Goal: Task Accomplishment & Management: Manage account settings

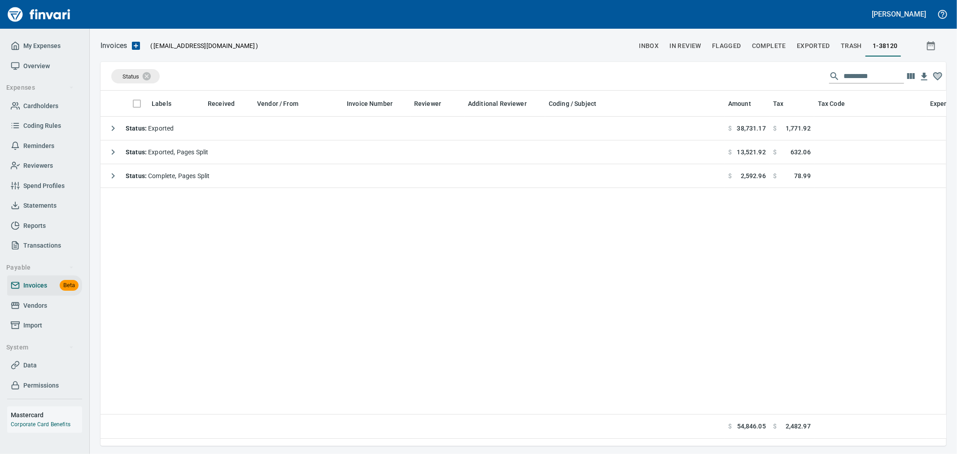
scroll to position [340, 839]
click at [44, 322] on span "Import" at bounding box center [45, 325] width 68 height 11
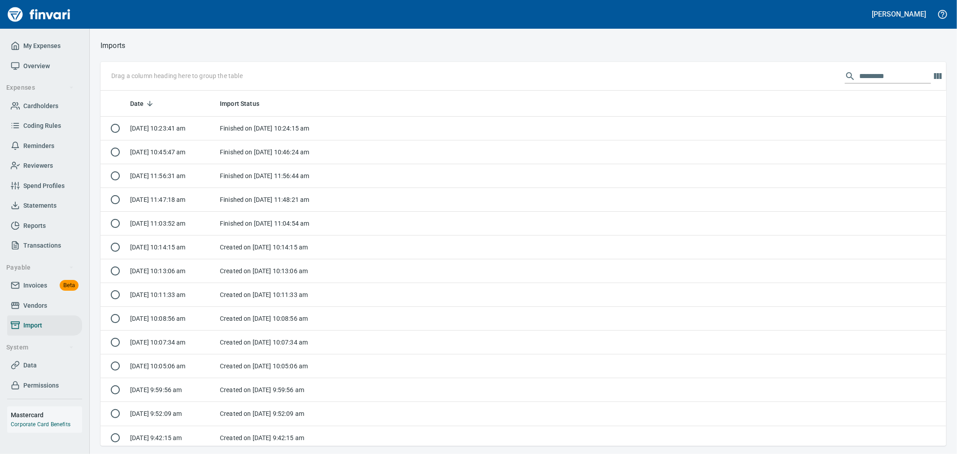
scroll to position [348, 831]
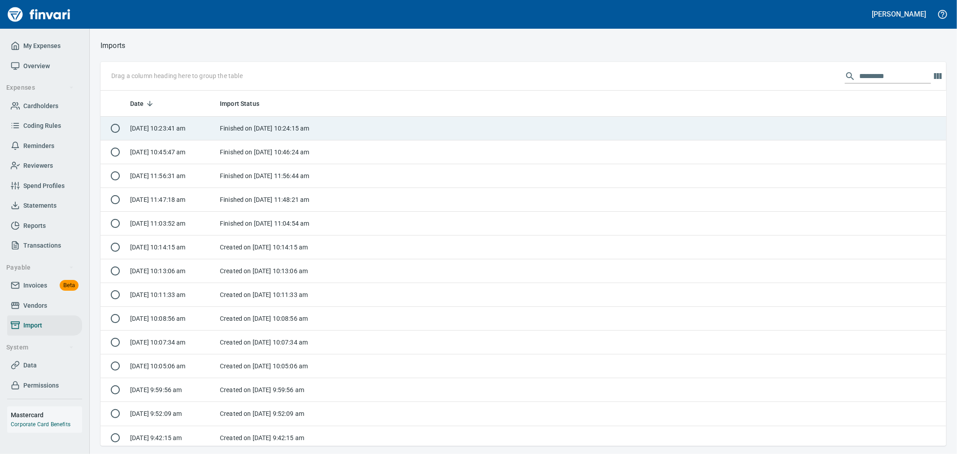
click at [295, 130] on td "Finished on 9/22/25, 10:24:15 am" at bounding box center [272, 129] width 112 height 24
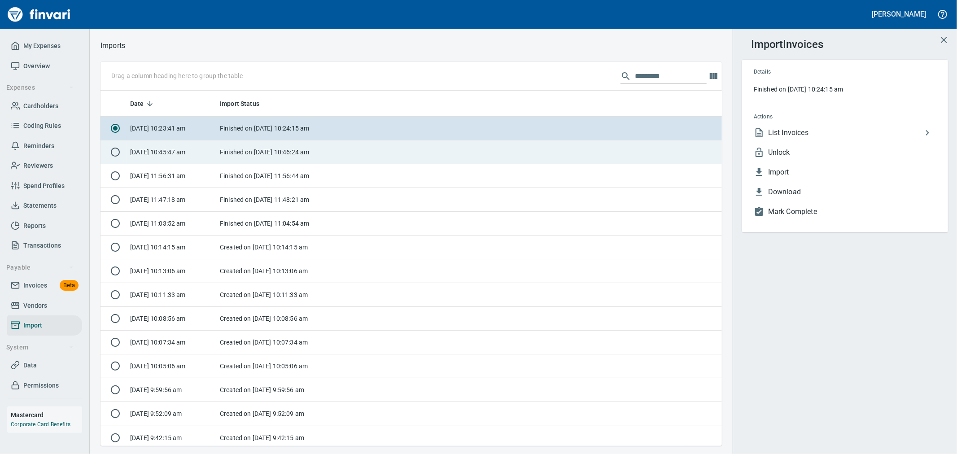
scroll to position [348, 607]
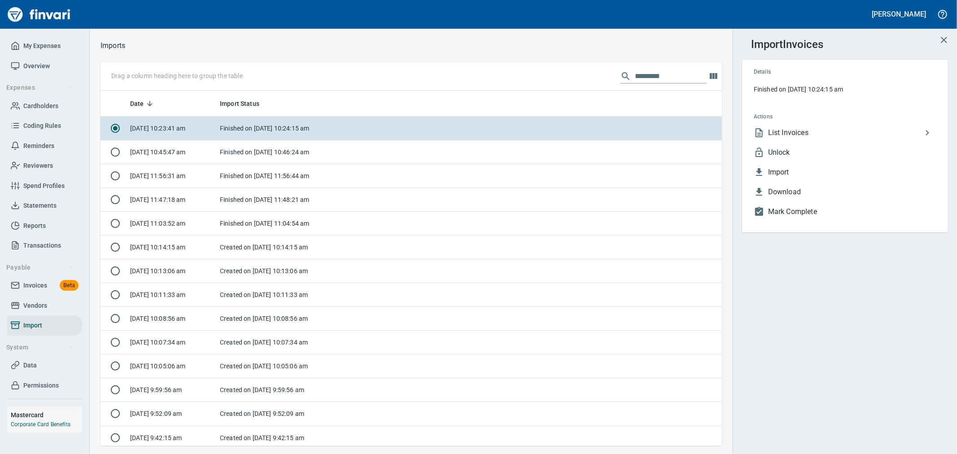
click at [805, 149] on span "Unlock" at bounding box center [853, 152] width 168 height 11
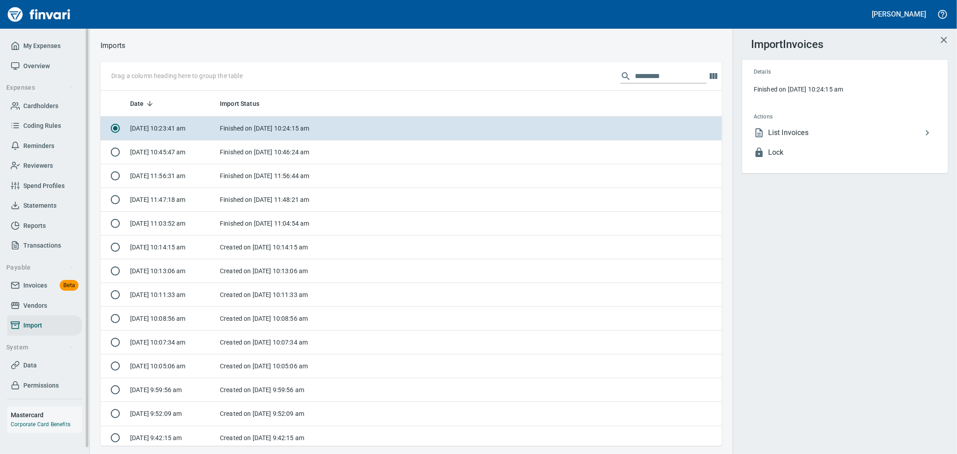
click at [39, 286] on span "Invoices" at bounding box center [35, 285] width 24 height 11
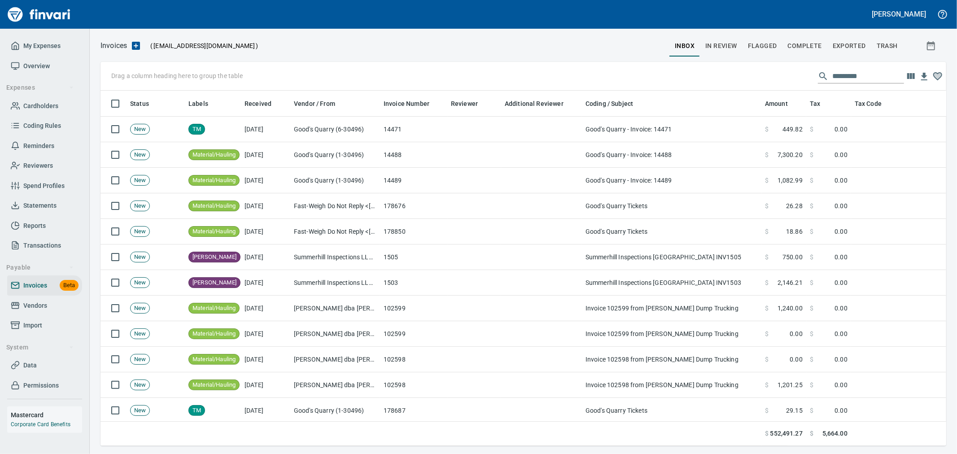
scroll to position [340, 831]
click at [814, 52] on button "Complete" at bounding box center [805, 46] width 45 height 22
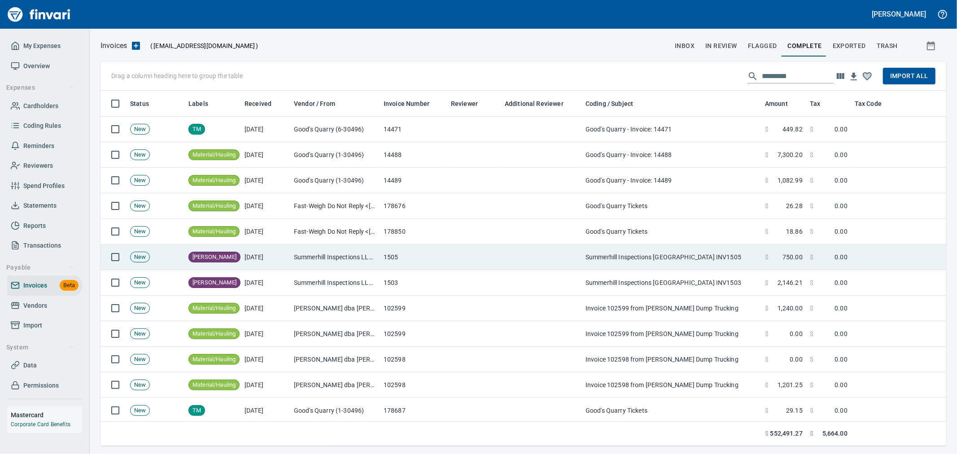
scroll to position [340, 831]
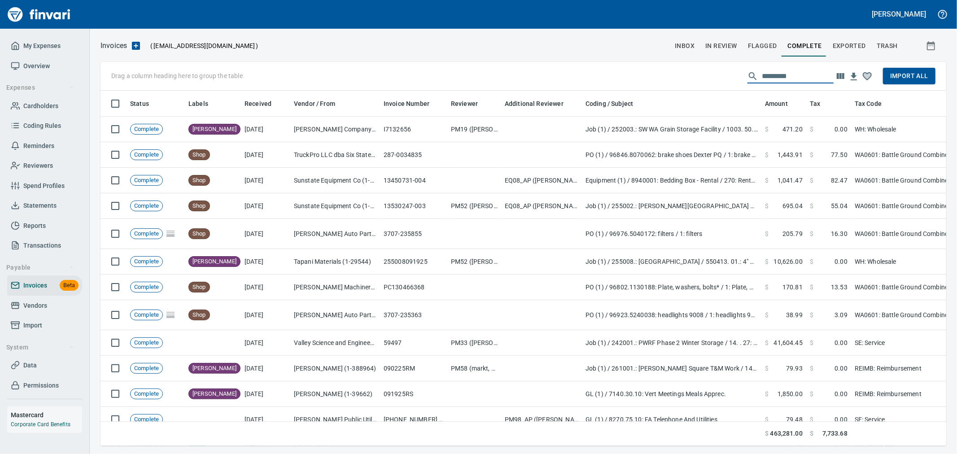
click at [789, 78] on input "text" at bounding box center [798, 76] width 72 height 14
paste input "**********"
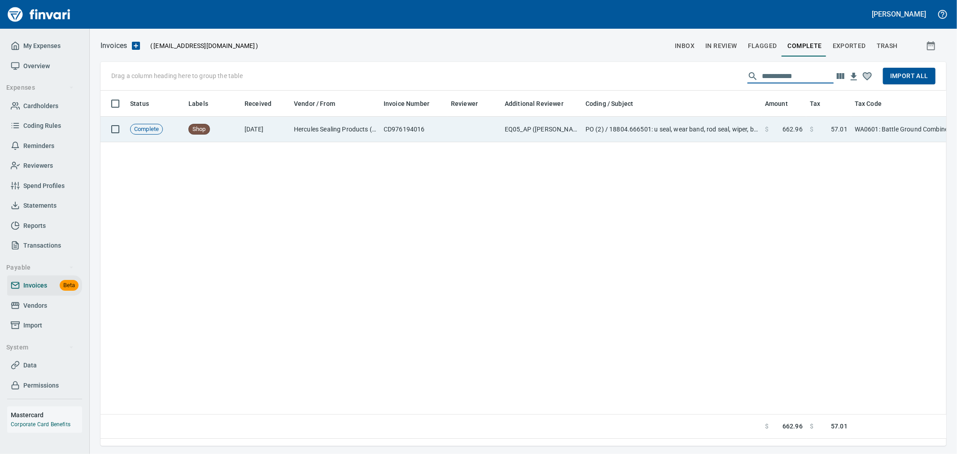
type input "**********"
click at [685, 129] on td "PO (2) / 18804.666501: u seal, wear band, rod seal, wiper, backer / 1: u seal, …" at bounding box center [672, 130] width 180 height 26
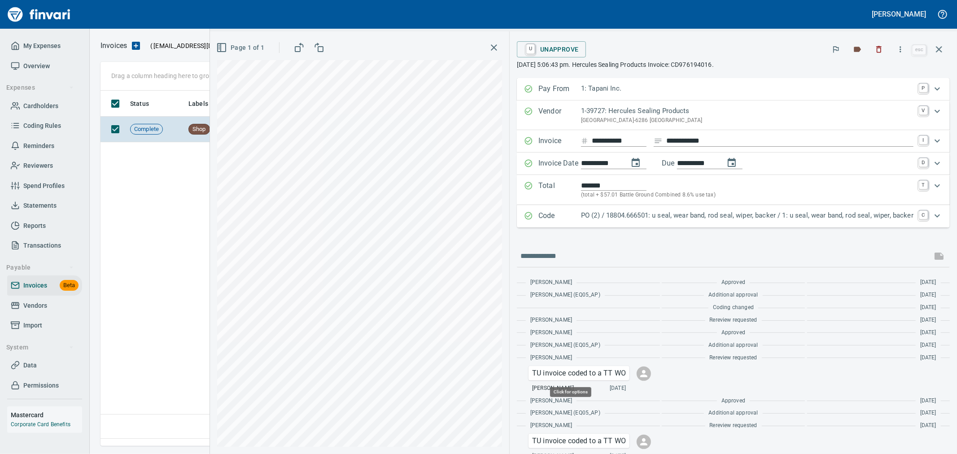
scroll to position [340, 838]
click at [621, 140] on input "**********" at bounding box center [619, 141] width 55 height 11
click at [551, 50] on span "U Unapprove" at bounding box center [551, 49] width 55 height 15
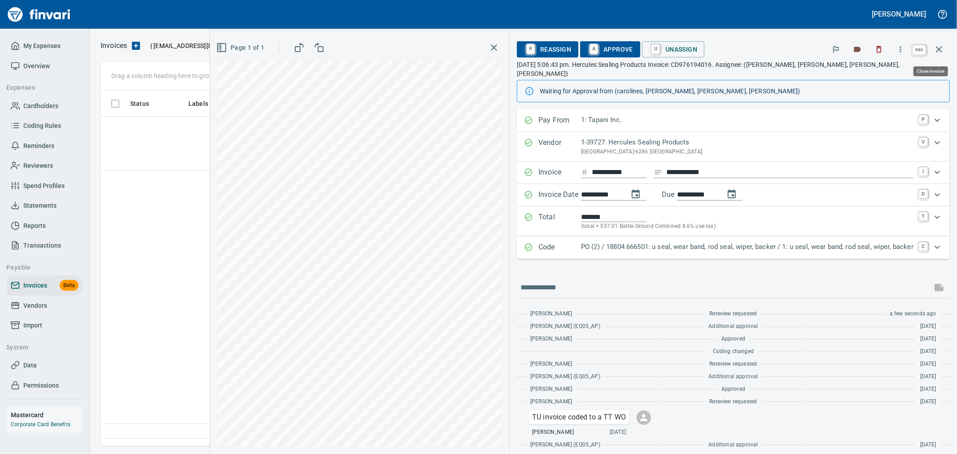
click at [939, 49] on icon "button" at bounding box center [939, 49] width 11 height 11
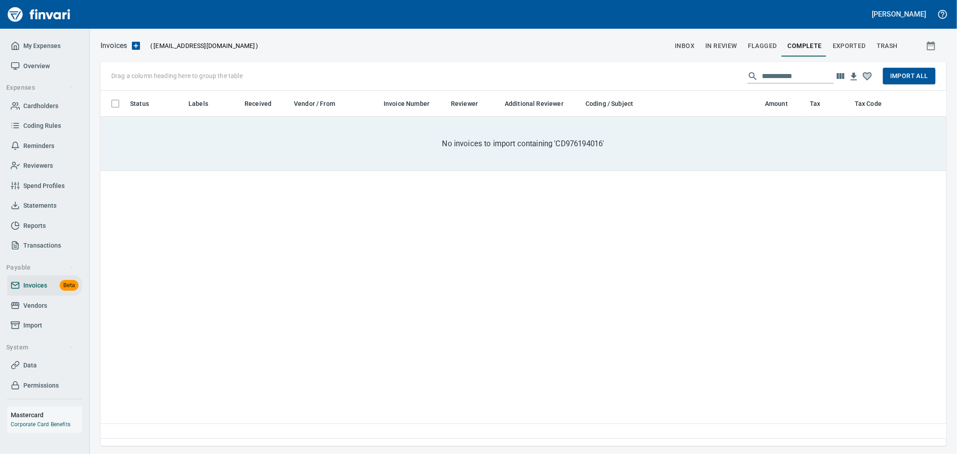
scroll to position [340, 839]
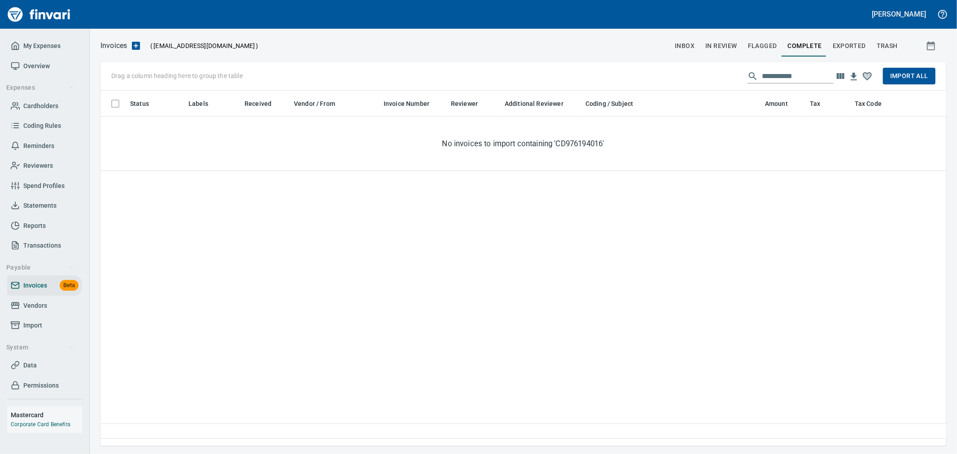
click at [806, 72] on input "**********" at bounding box center [798, 76] width 72 height 14
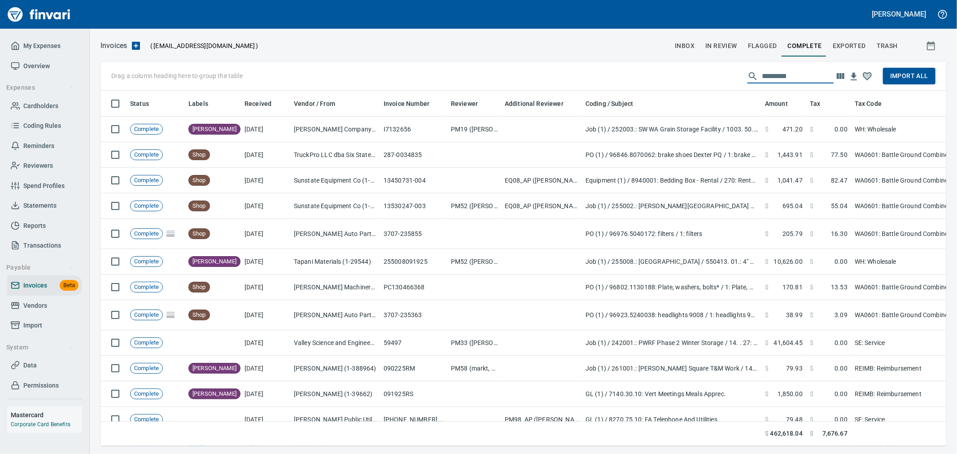
click at [910, 77] on span "Import All" at bounding box center [910, 75] width 38 height 11
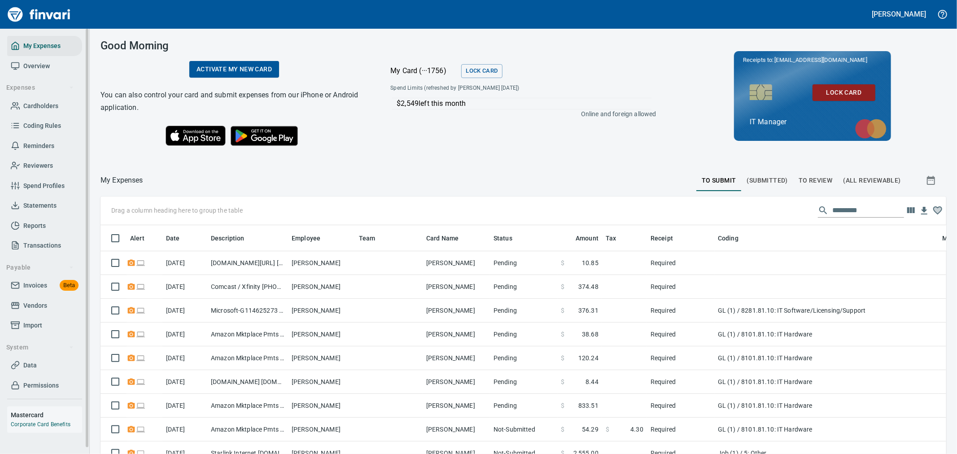
scroll to position [340, 831]
click at [20, 105] on span "Cardholders" at bounding box center [45, 106] width 68 height 11
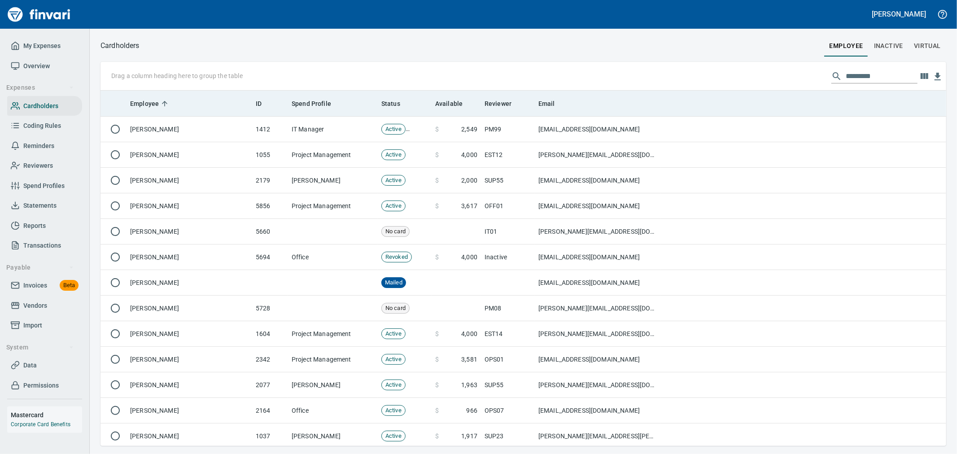
scroll to position [348, 831]
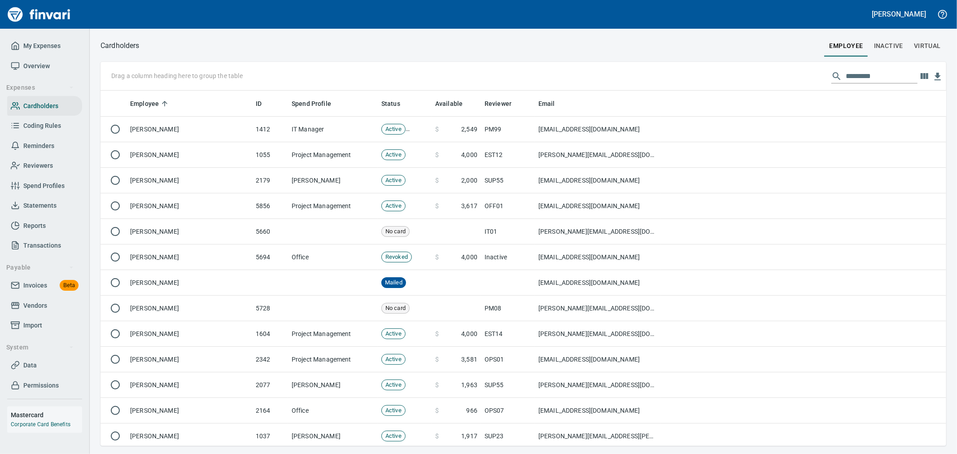
click at [846, 80] on input "text" at bounding box center [882, 76] width 72 height 14
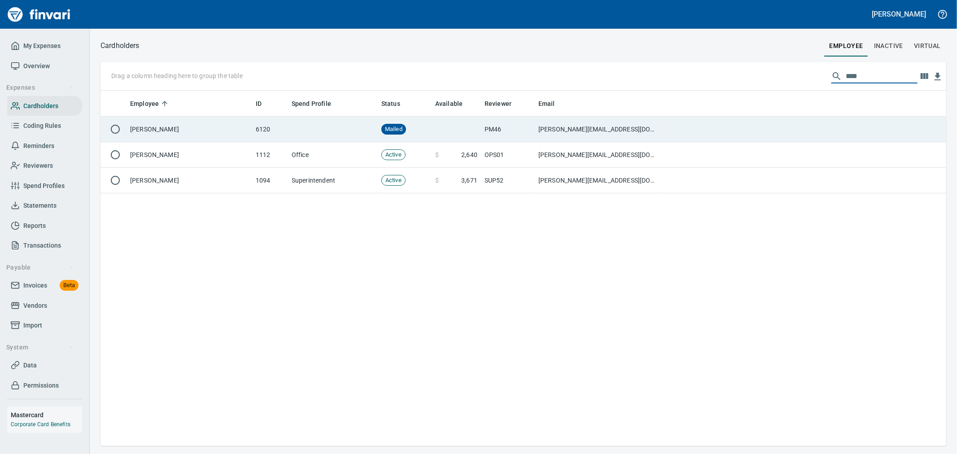
type input "****"
click at [465, 140] on td at bounding box center [456, 130] width 49 height 26
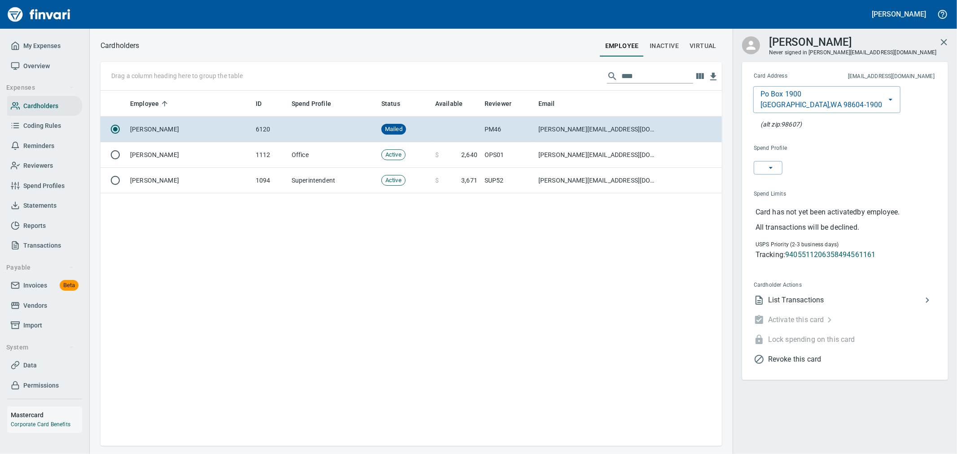
scroll to position [348, 614]
click at [767, 166] on icon "button" at bounding box center [771, 167] width 9 height 9
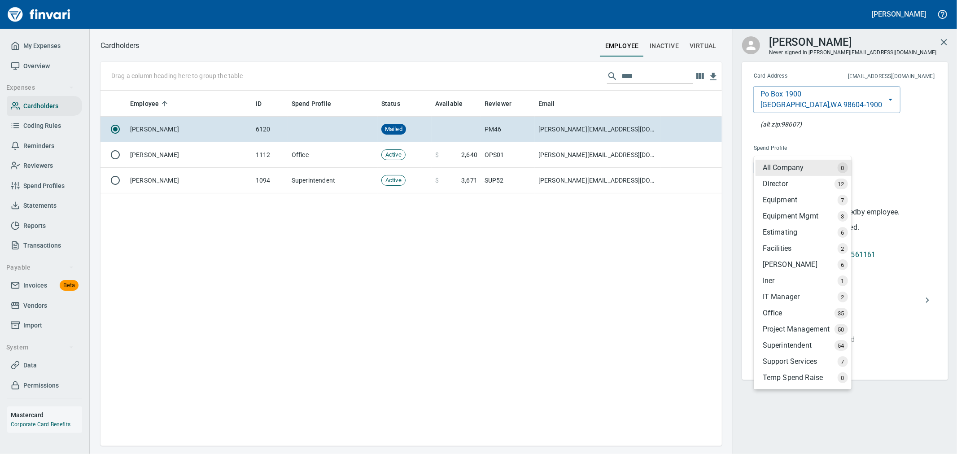
click at [800, 327] on div "Project Management" at bounding box center [804, 329] width 96 height 16
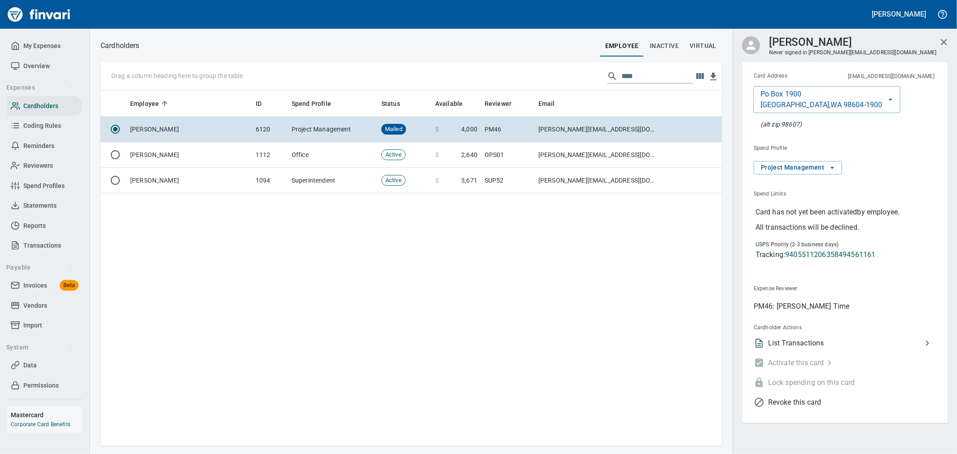
click at [532, 333] on div "Employee ID Spend Profile Status Available Reviewer Email [PERSON_NAME] 6120 Pr…" at bounding box center [412, 269] width 622 height 356
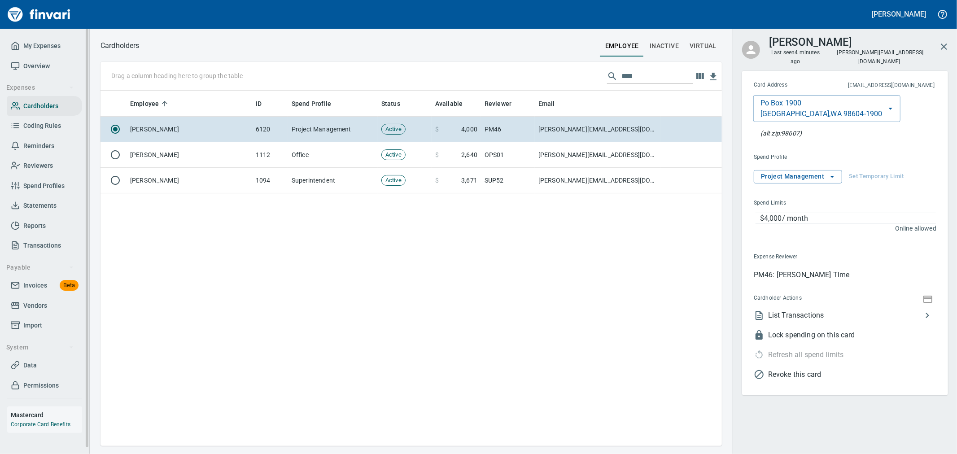
click at [28, 37] on link "My Expenses" at bounding box center [44, 46] width 75 height 20
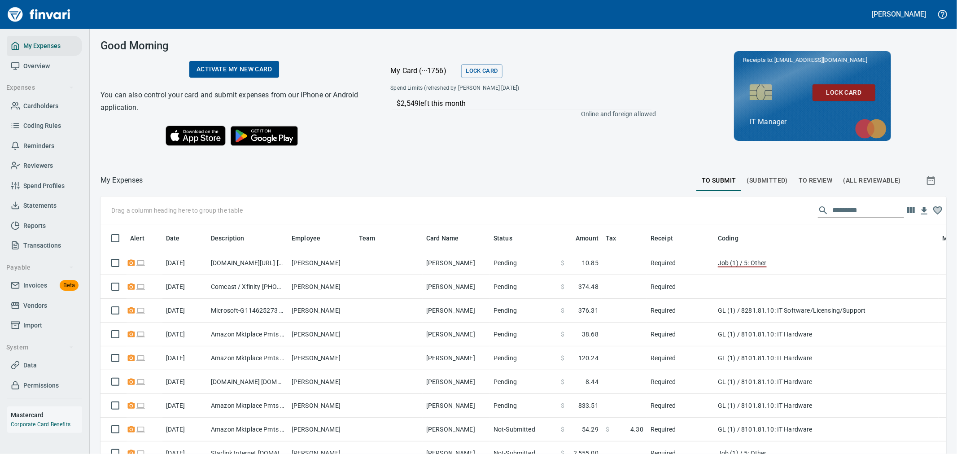
scroll to position [340, 831]
click at [805, 180] on span "To Review" at bounding box center [816, 180] width 34 height 11
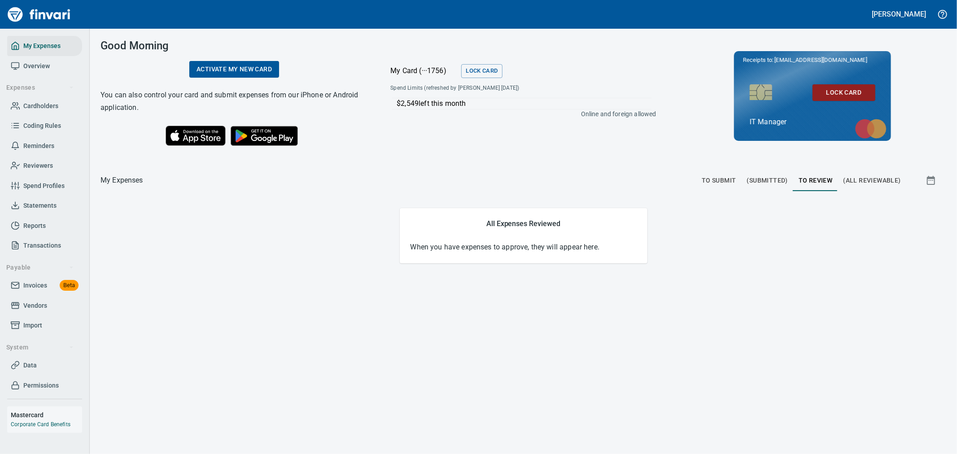
click at [863, 182] on span "(All Reviewable)" at bounding box center [872, 180] width 57 height 11
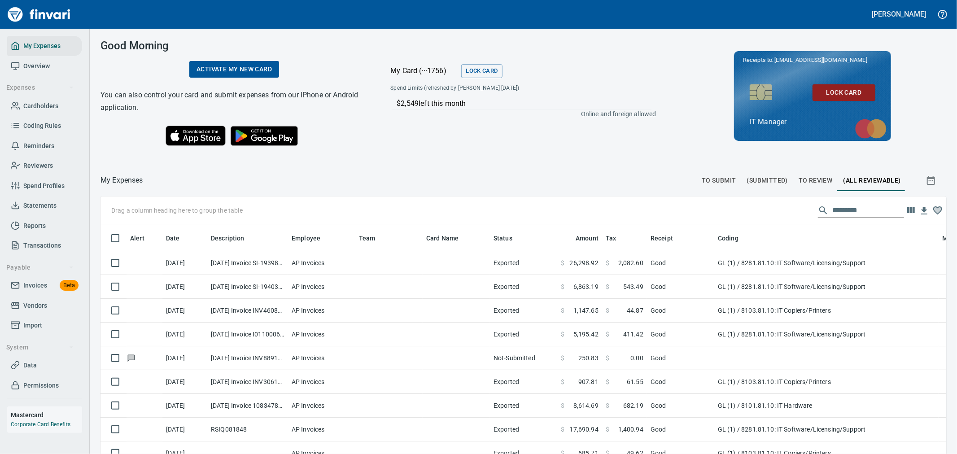
scroll to position [340, 824]
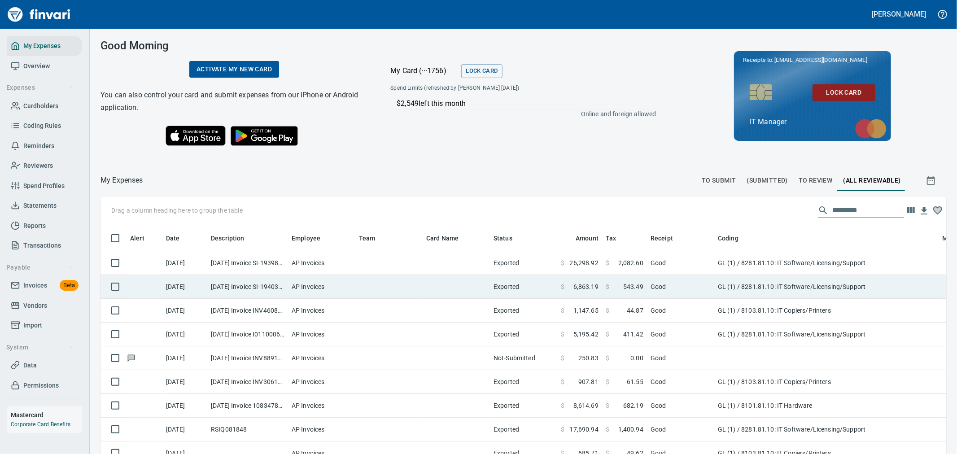
click at [402, 285] on td at bounding box center [389, 287] width 67 height 24
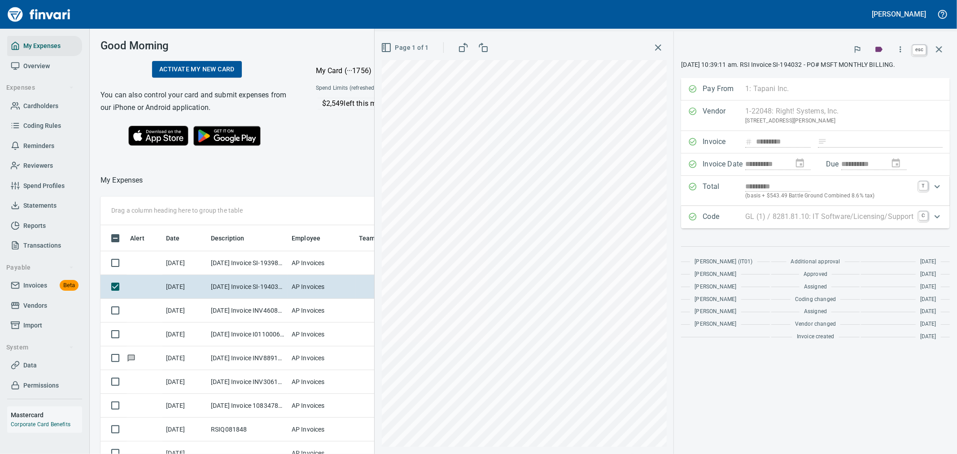
scroll to position [340, 599]
click at [932, 45] on button "button" at bounding box center [940, 50] width 22 height 22
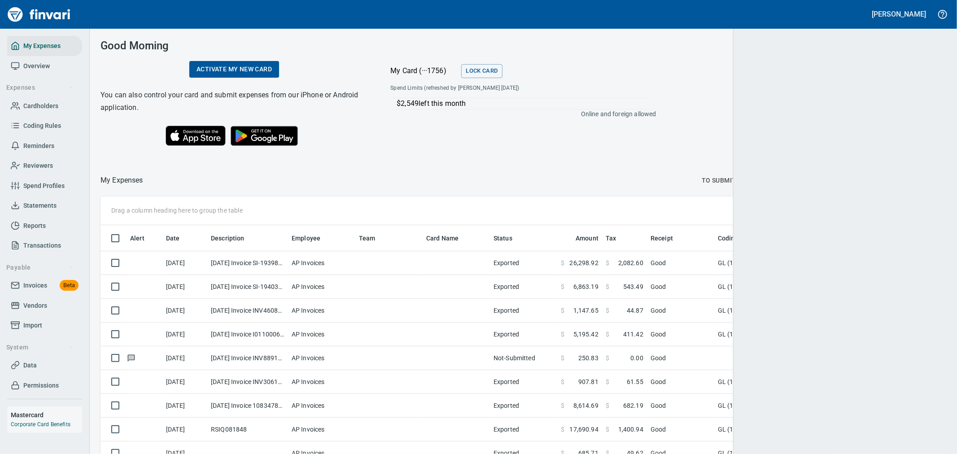
scroll to position [340, 822]
